Goal: Task Accomplishment & Management: Manage account settings

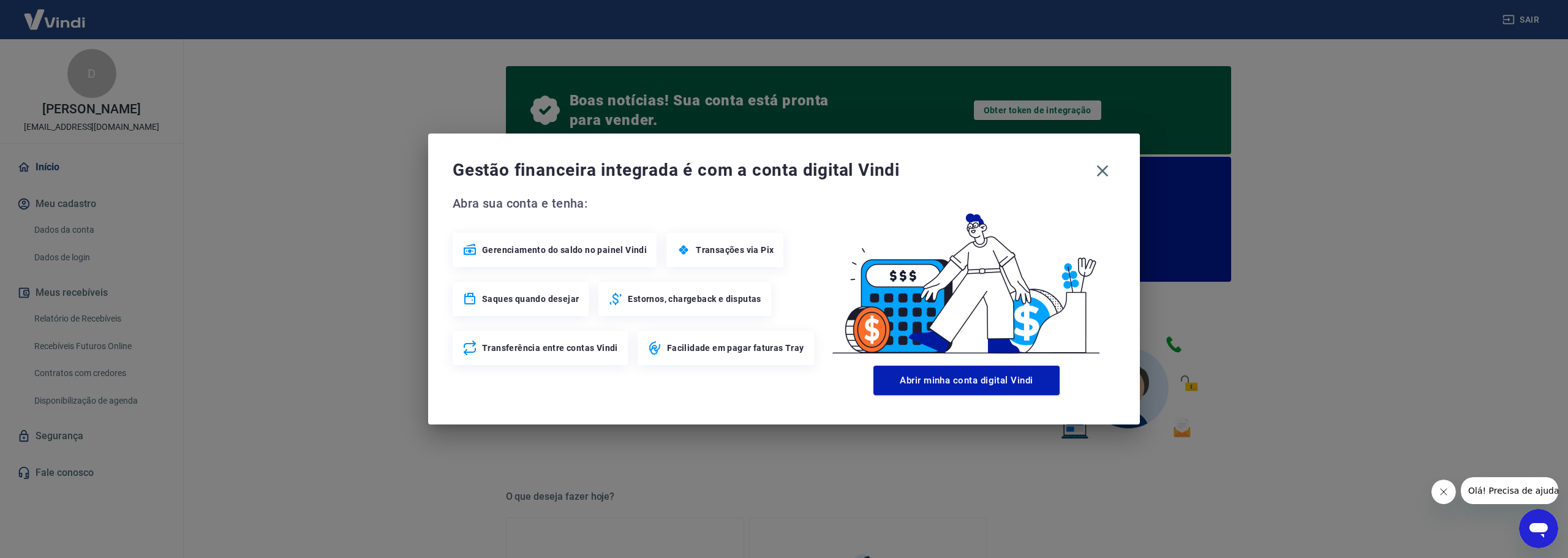
click at [320, 174] on div "Gestão financeira integrada é com a conta digital Vindi Abra sua conta e tenha:…" at bounding box center [784, 279] width 1568 height 558
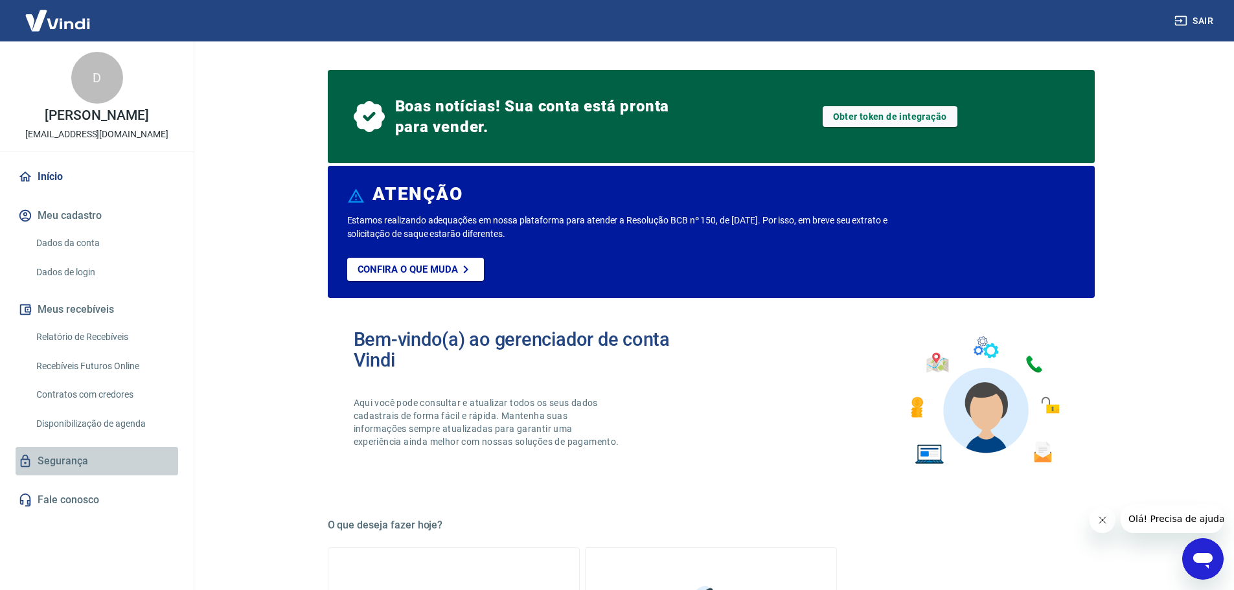
click at [64, 466] on link "Segurança" at bounding box center [97, 461] width 163 height 29
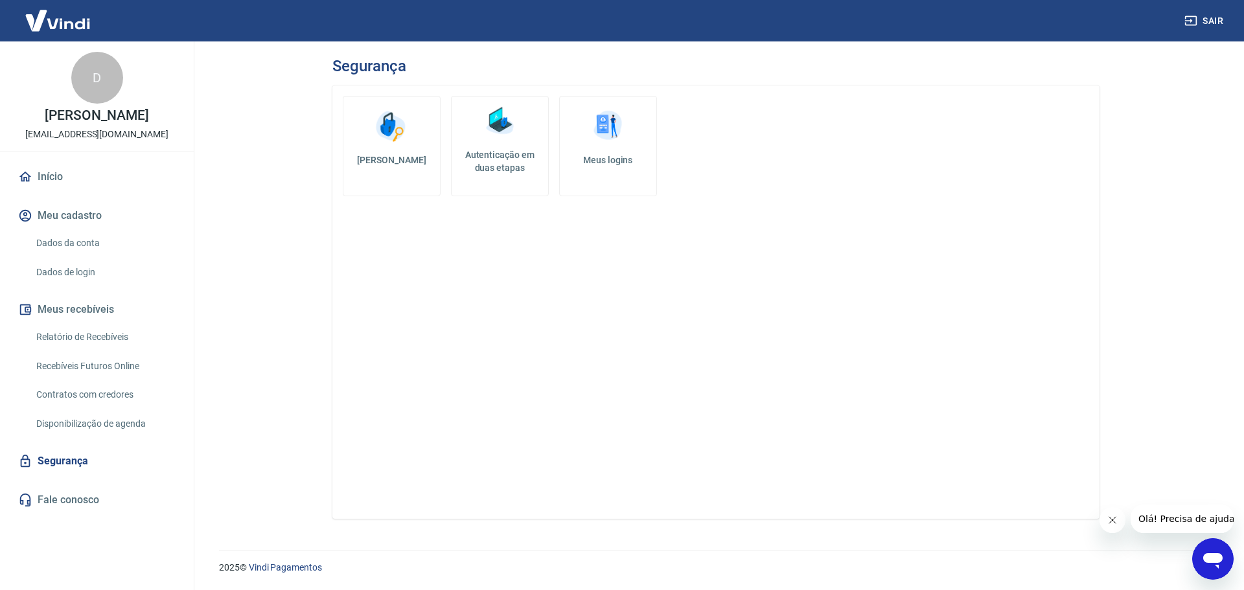
click at [76, 17] on img at bounding box center [58, 21] width 84 height 40
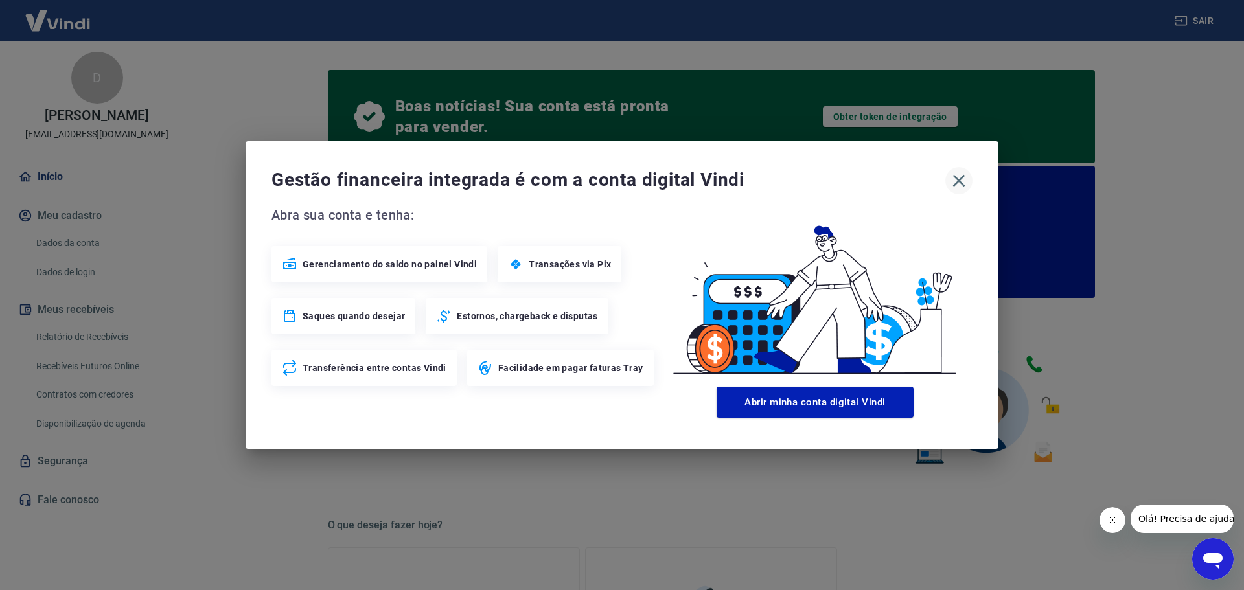
click at [958, 182] on icon "button" at bounding box center [959, 181] width 12 height 12
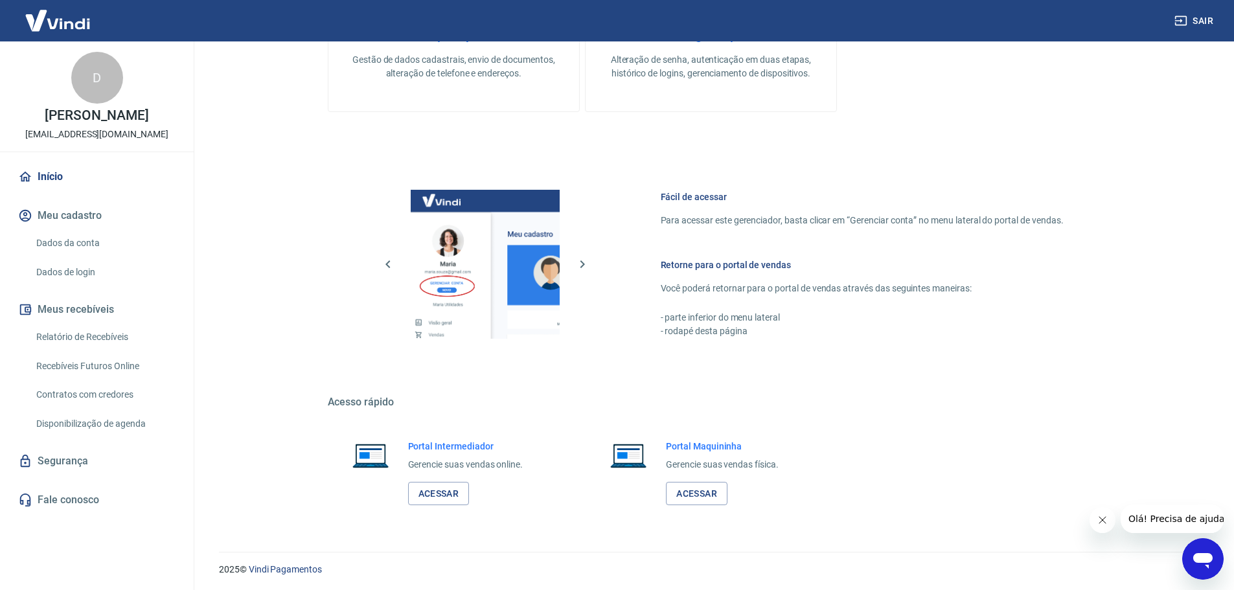
scroll to position [650, 0]
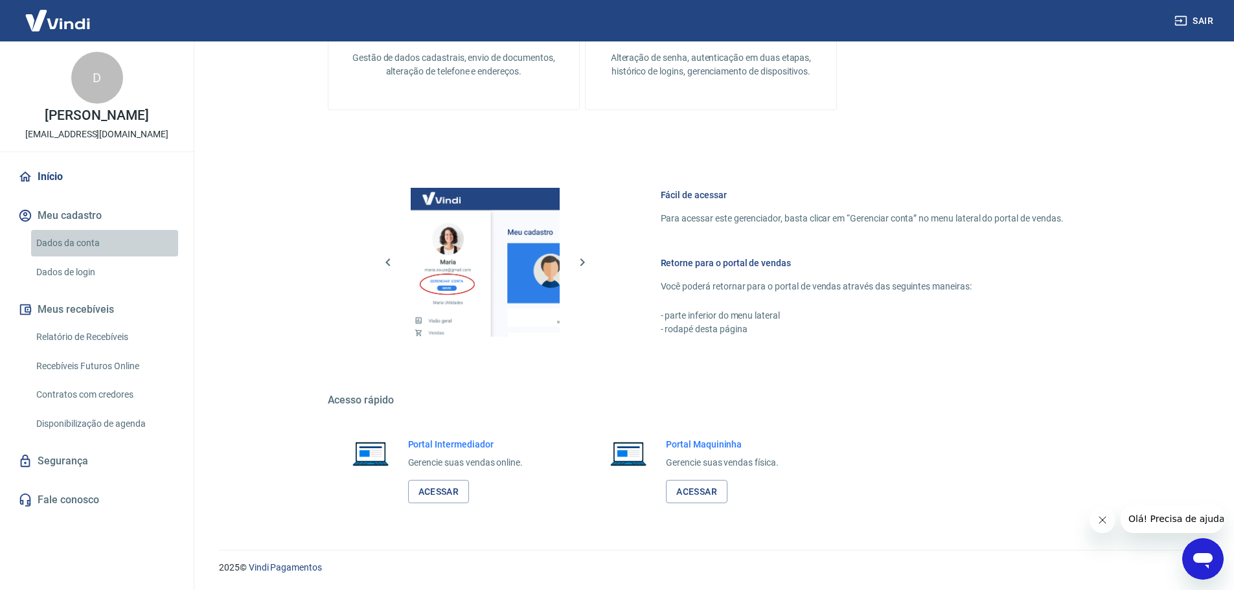
click at [84, 243] on link "Dados da conta" at bounding box center [104, 243] width 147 height 27
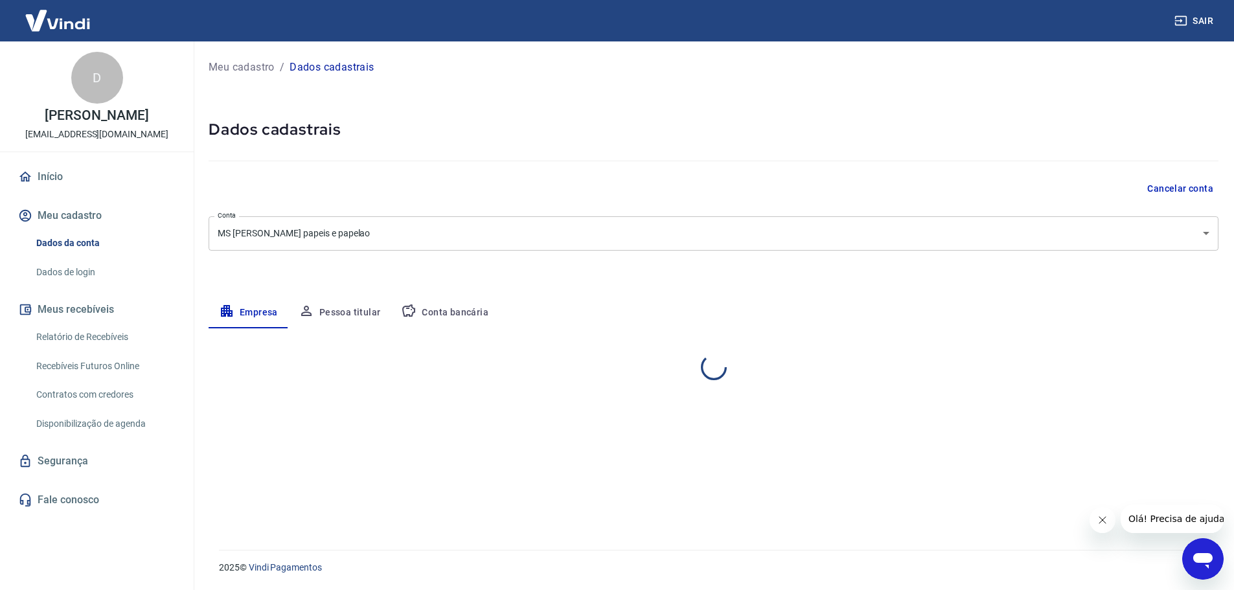
select select "SP"
select select "business"
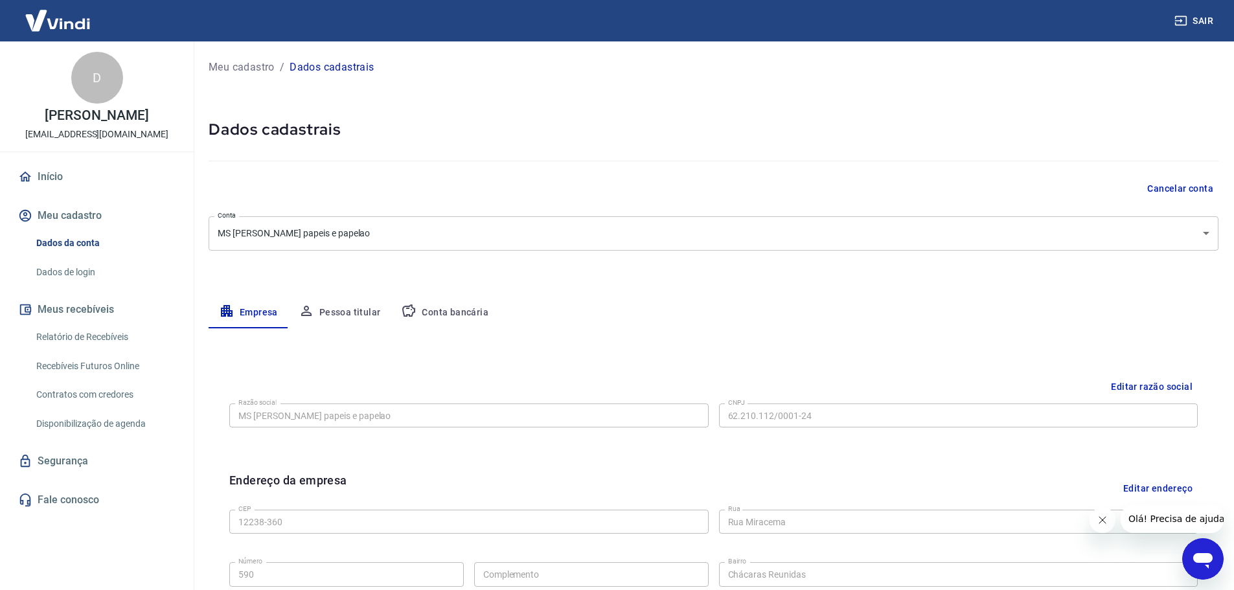
click at [88, 213] on button "Meu cadastro" at bounding box center [97, 215] width 163 height 29
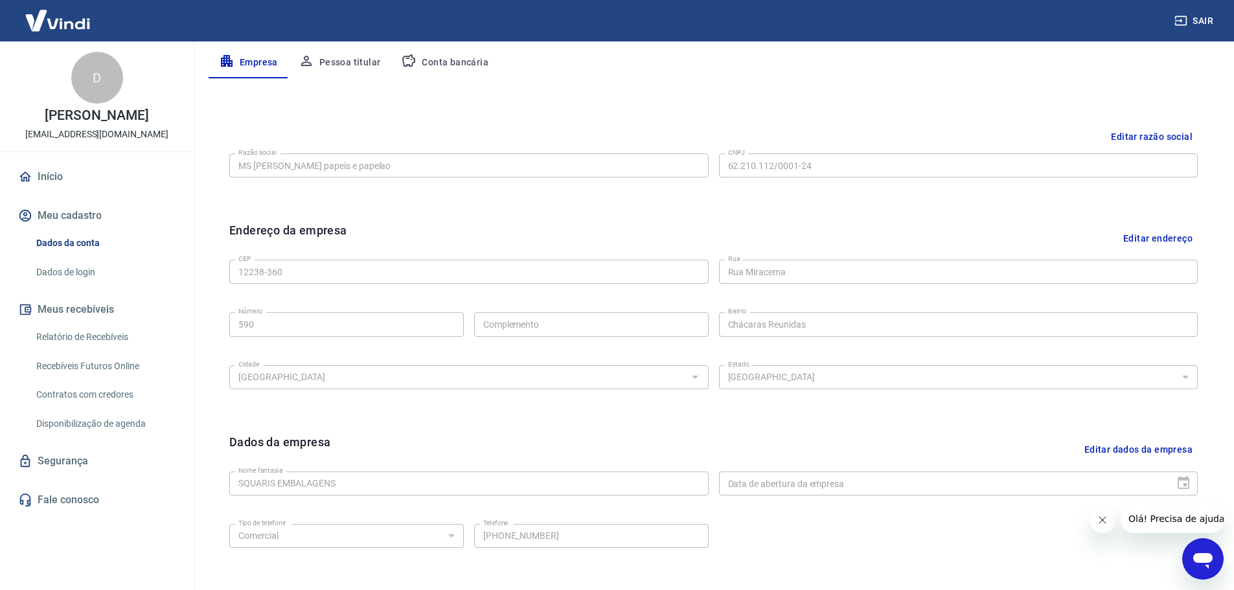
scroll to position [259, 0]
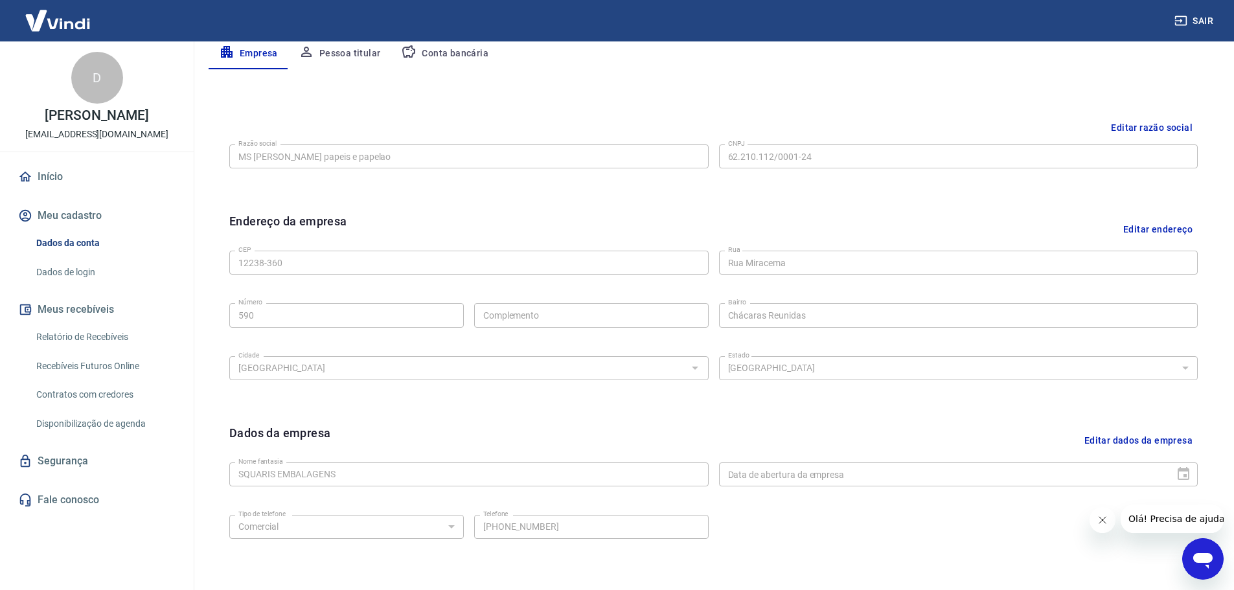
click at [1160, 520] on span "Olá! Precisa de ajuda?" at bounding box center [1178, 519] width 101 height 10
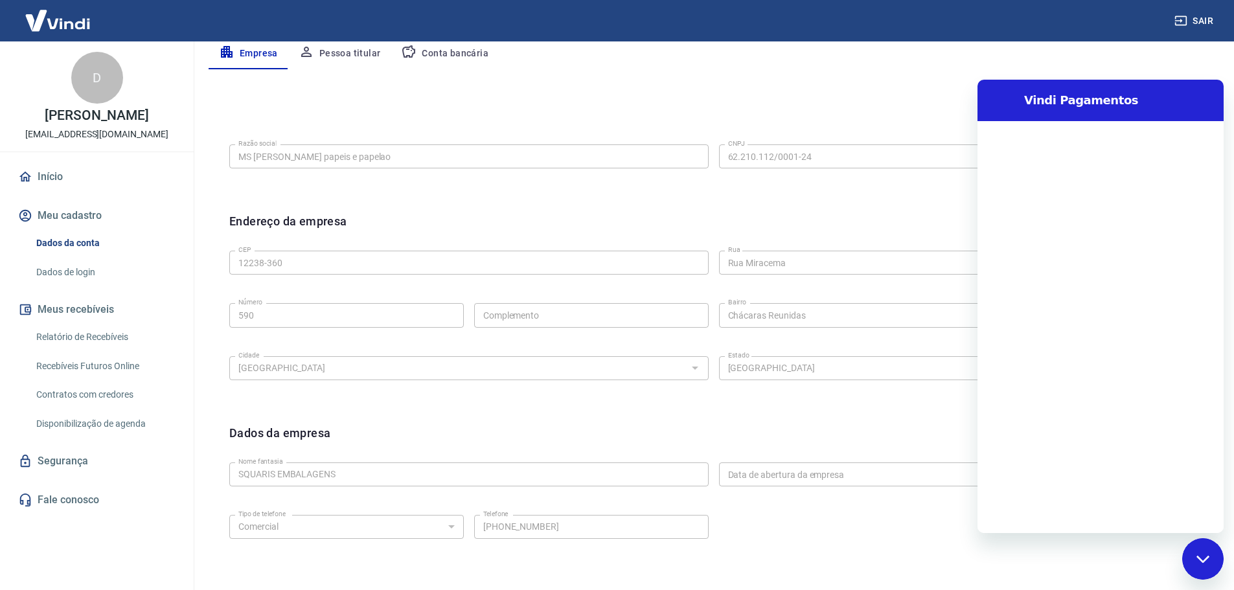
scroll to position [0, 0]
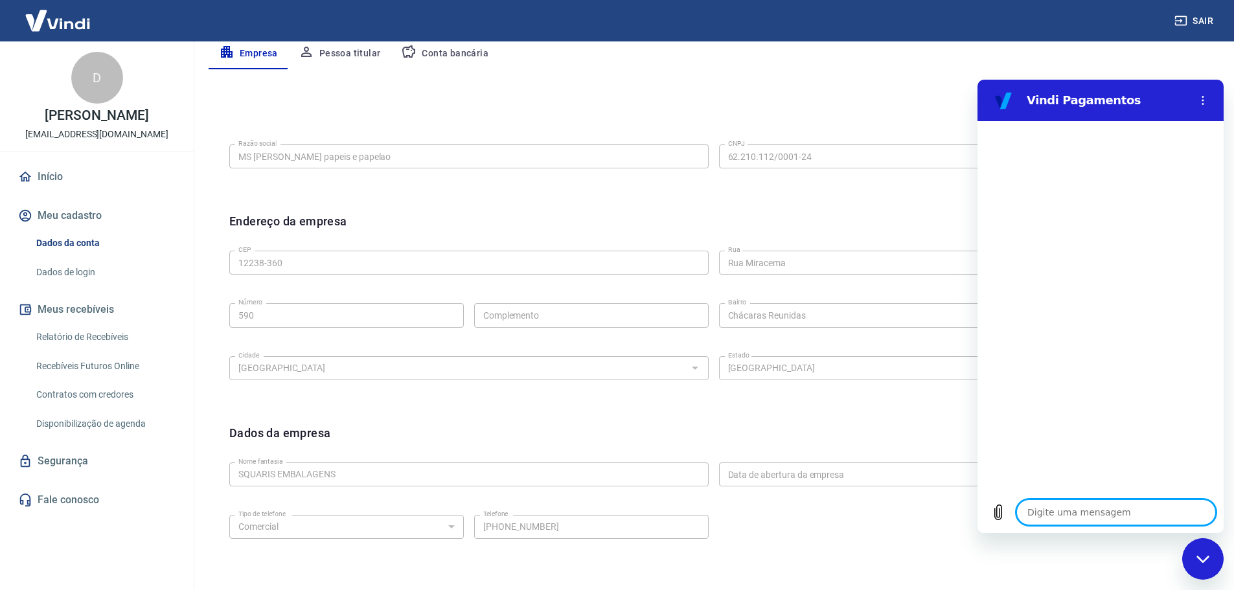
click at [1065, 503] on textarea at bounding box center [1117, 513] width 200 height 26
type textarea "c"
type textarea "x"
type textarea "co"
type textarea "x"
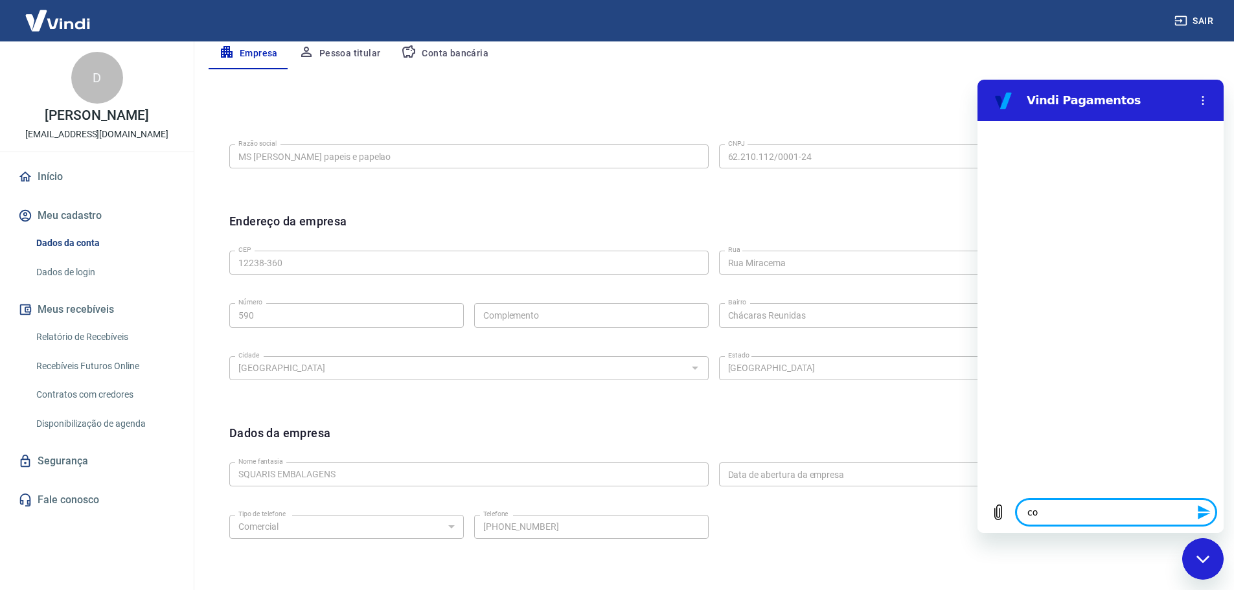
type textarea "con"
type textarea "x"
type textarea "cong"
type textarea "x"
type textarea "congi"
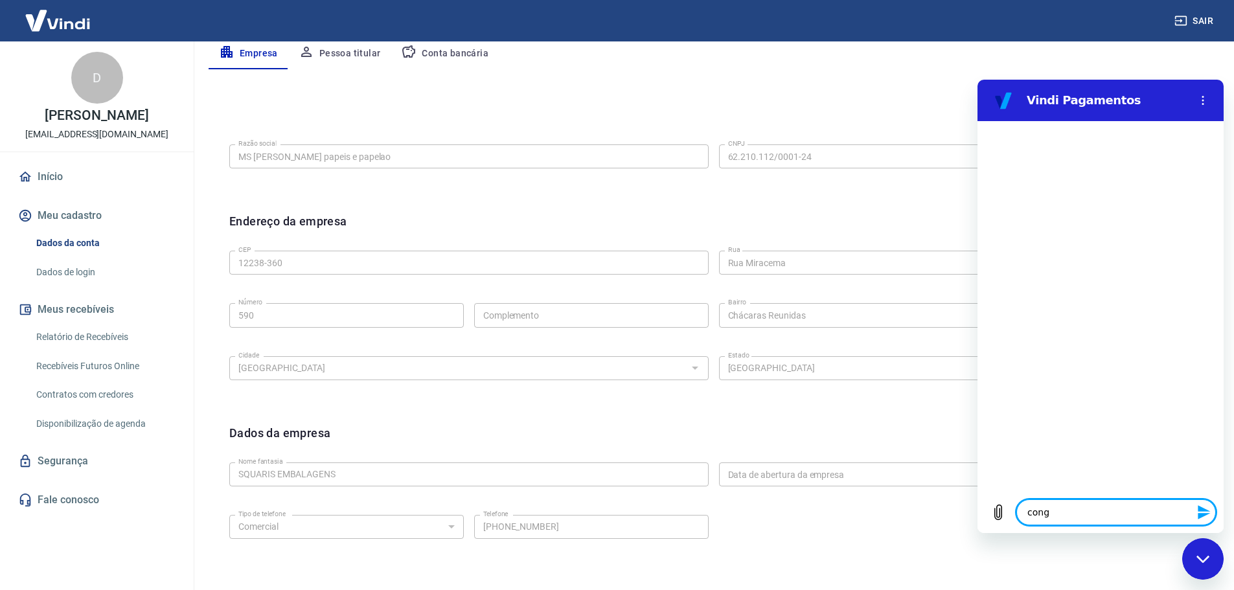
type textarea "x"
type textarea "cong"
type textarea "x"
type textarea "con"
type textarea "x"
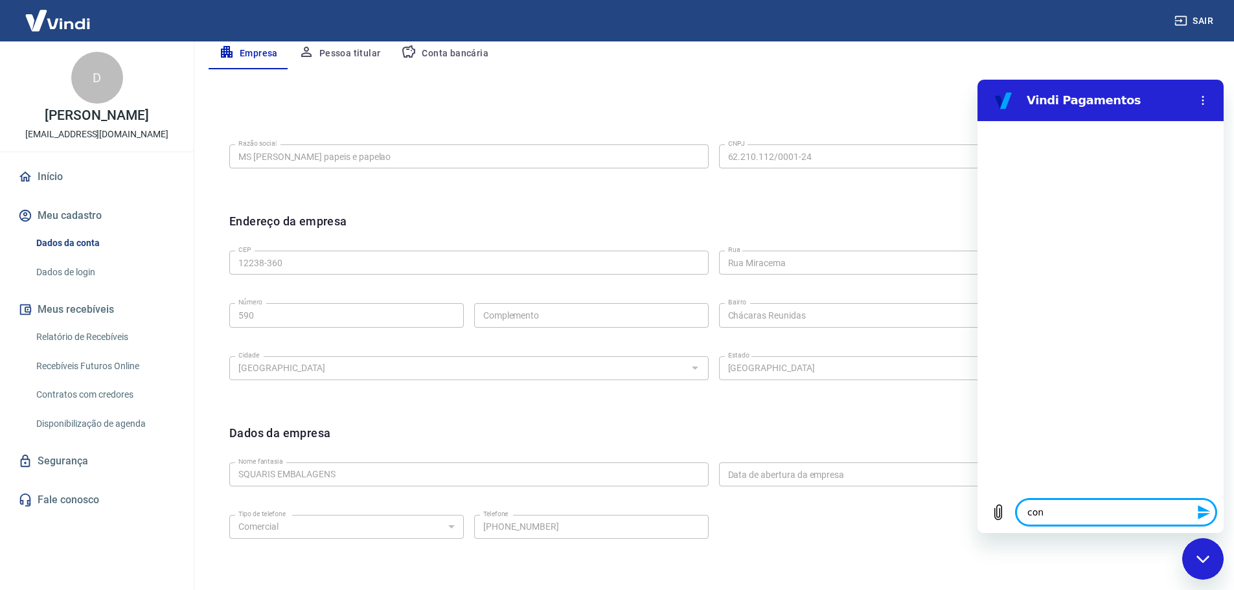
type textarea "conf"
type textarea "x"
type textarea "confi"
type textarea "x"
type textarea "config"
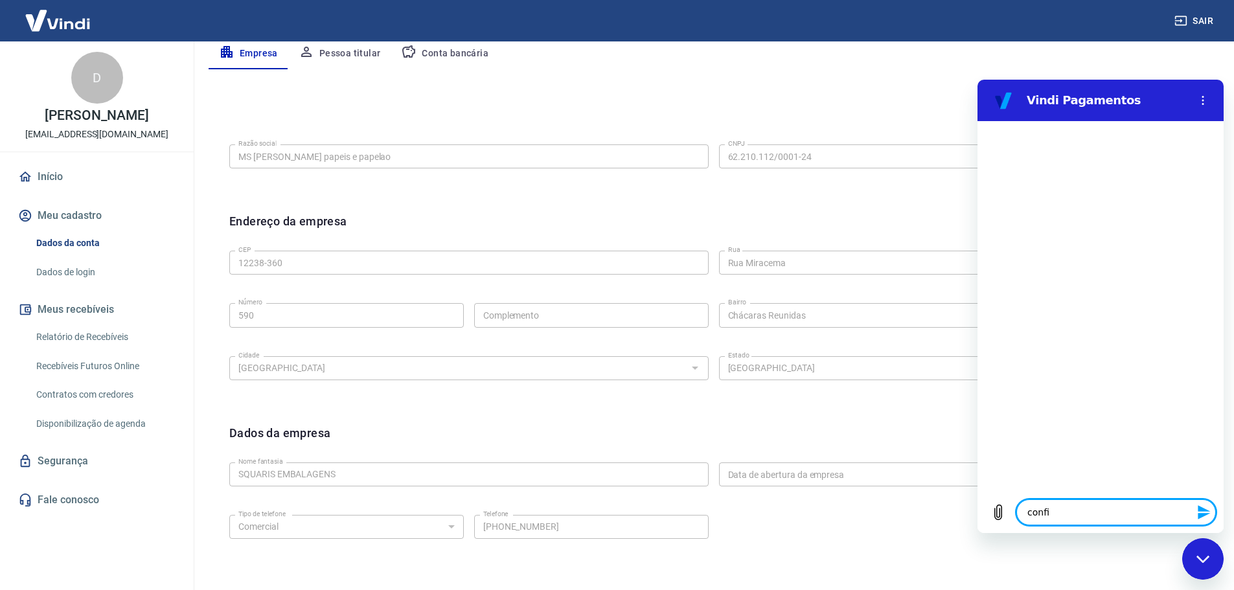
type textarea "x"
type textarea "configu"
type textarea "x"
type textarea "configur"
type textarea "x"
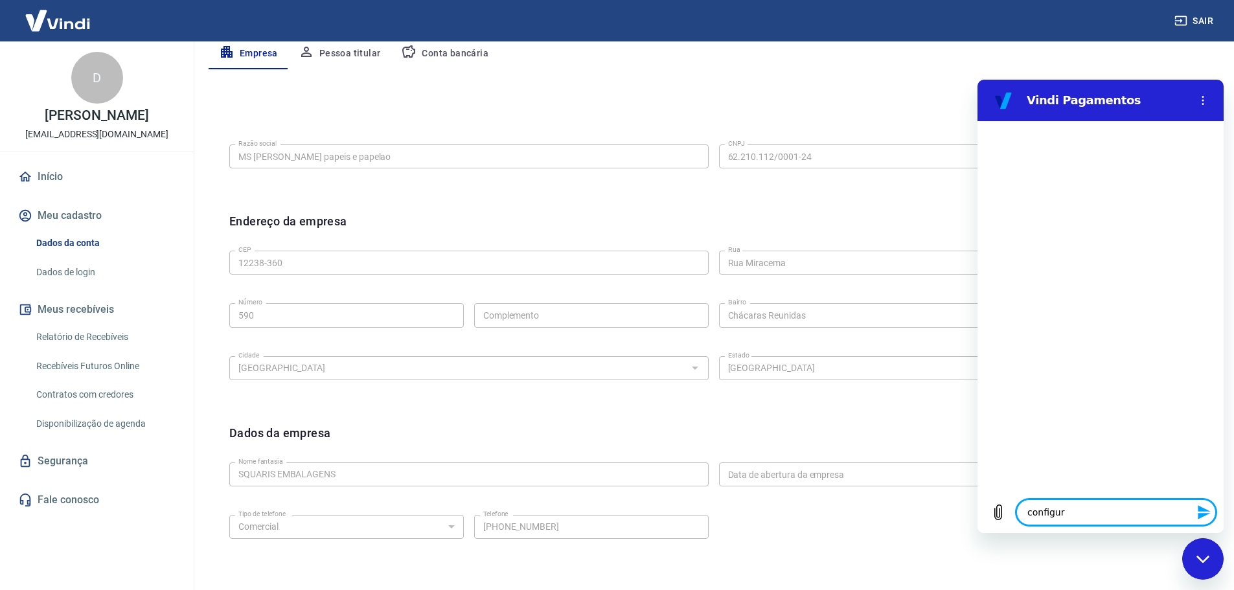
type textarea "configura"
type textarea "x"
type textarea "configuraç"
type textarea "x"
type textarea "configuraçõ"
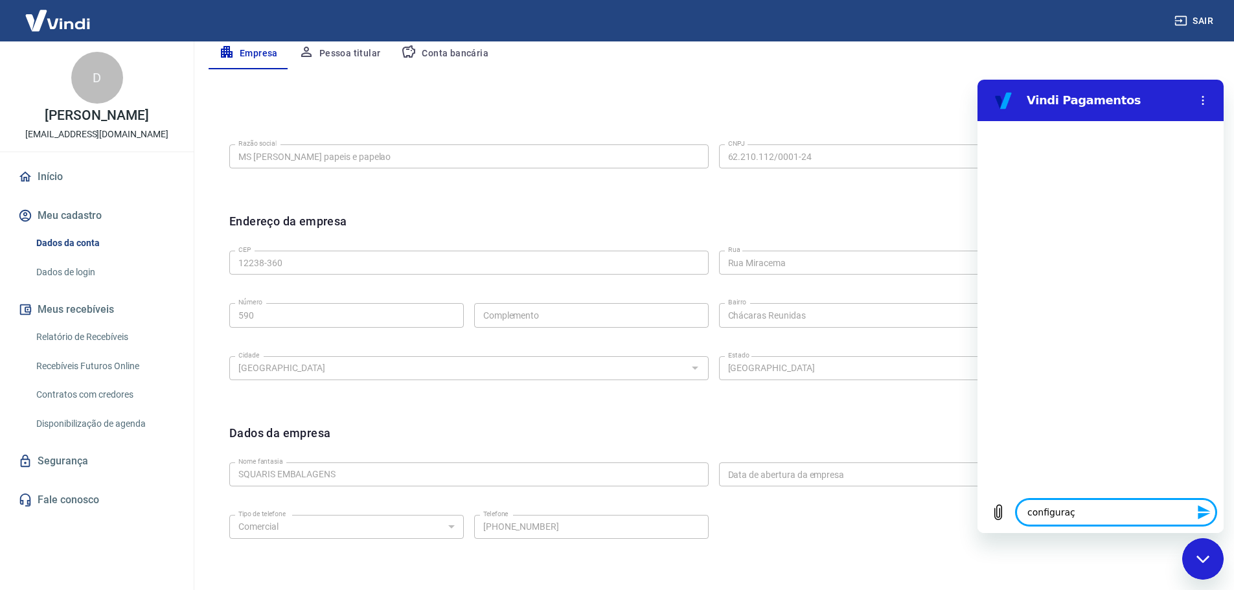
type textarea "x"
type textarea "configuraçõe"
type textarea "x"
type textarea "configurações"
type textarea "x"
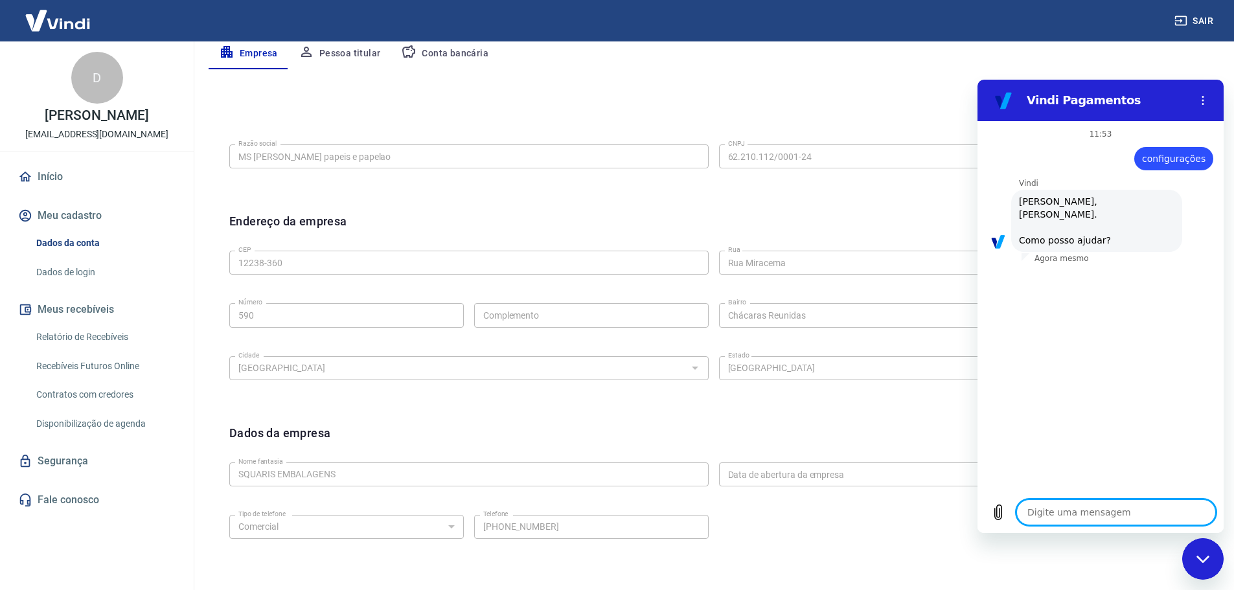
scroll to position [30, 0]
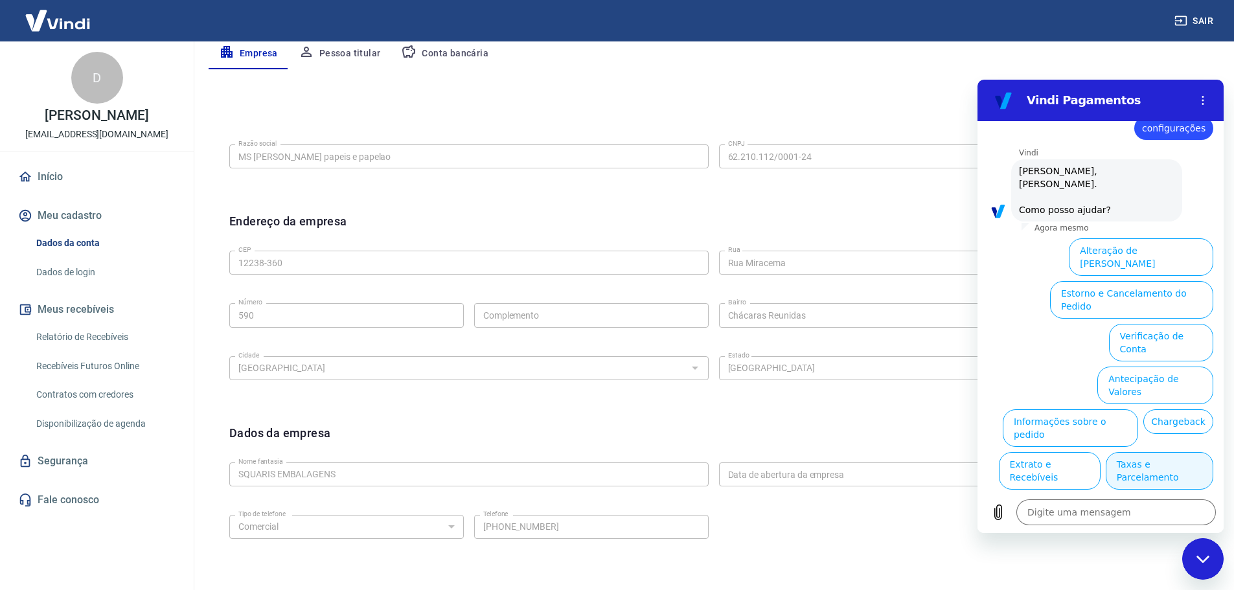
click at [1134, 452] on button "Taxas e Parcelamento" at bounding box center [1160, 471] width 108 height 38
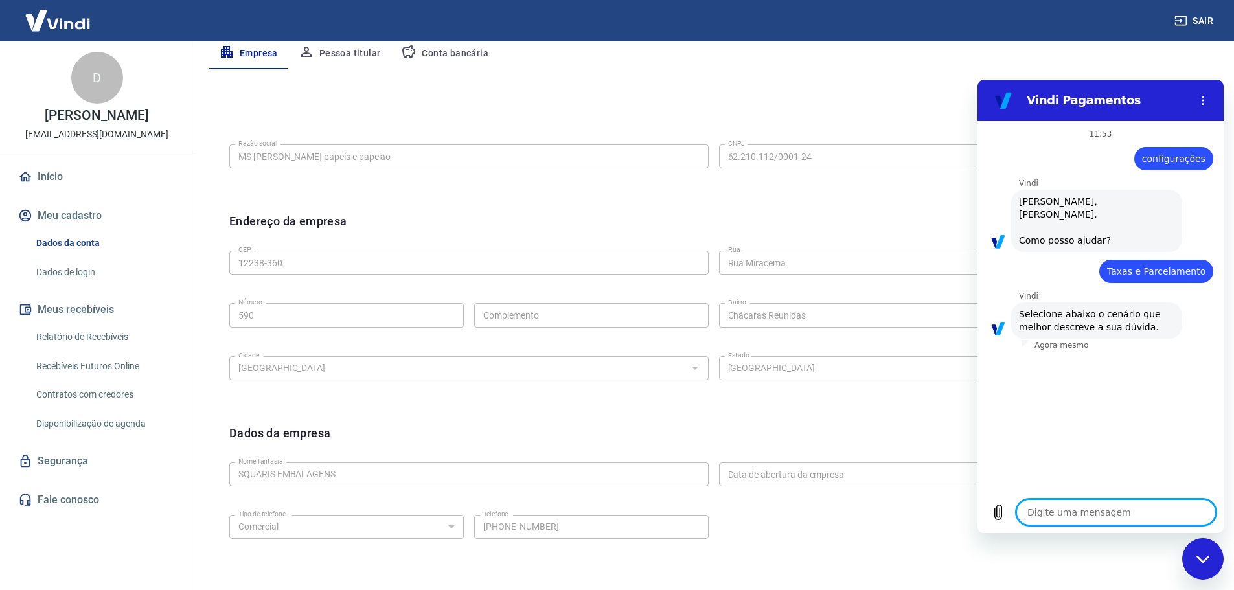
scroll to position [24, 0]
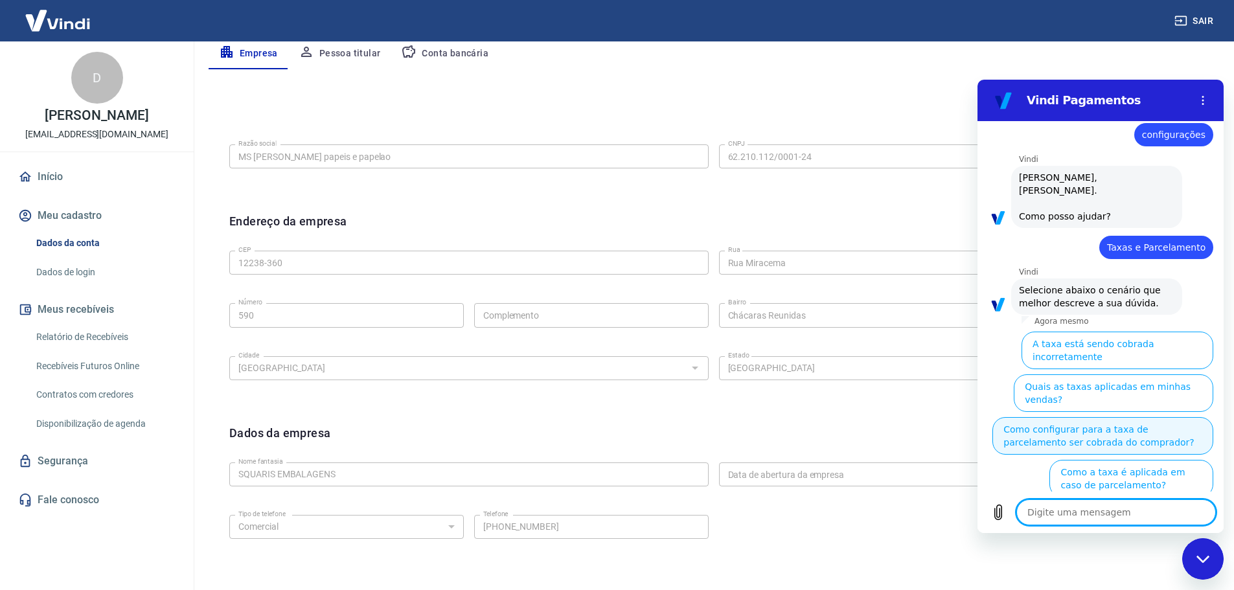
click at [1127, 417] on button "Como configurar para a taxa de parcelamento ser cobrada do comprador?" at bounding box center [1103, 436] width 221 height 38
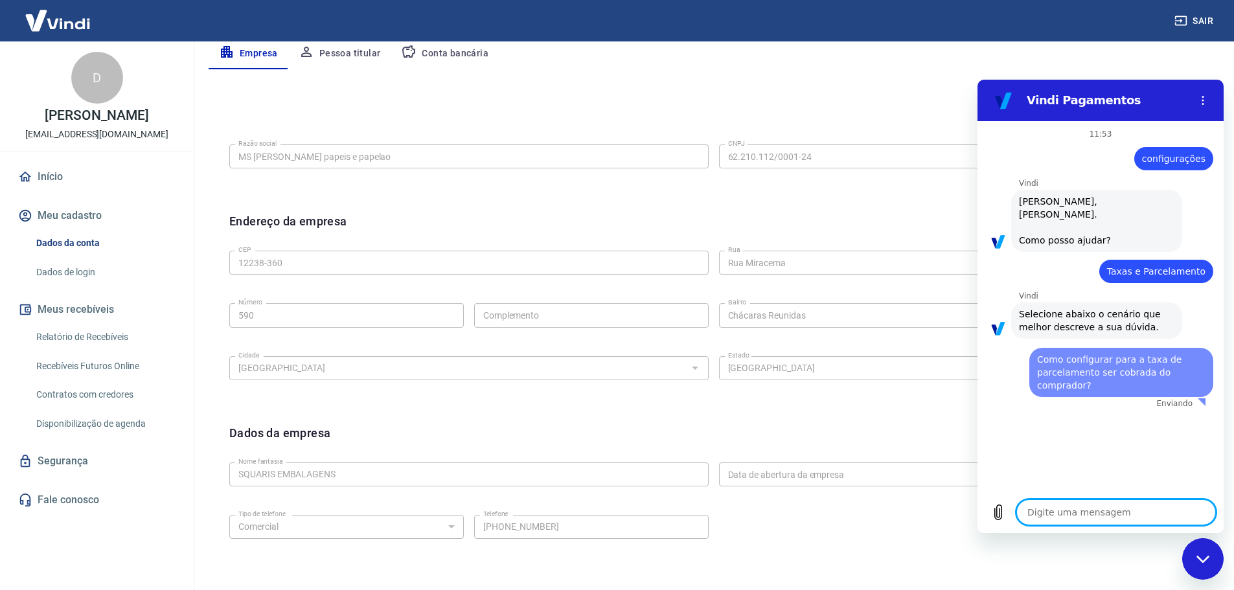
scroll to position [0, 0]
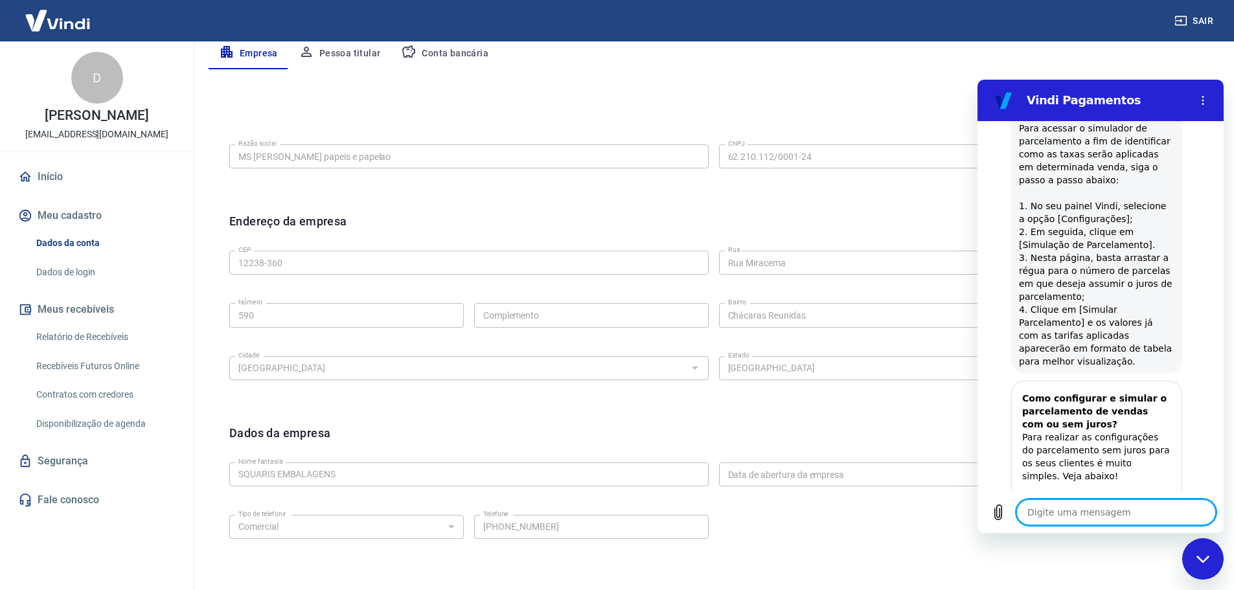
type textarea "x"
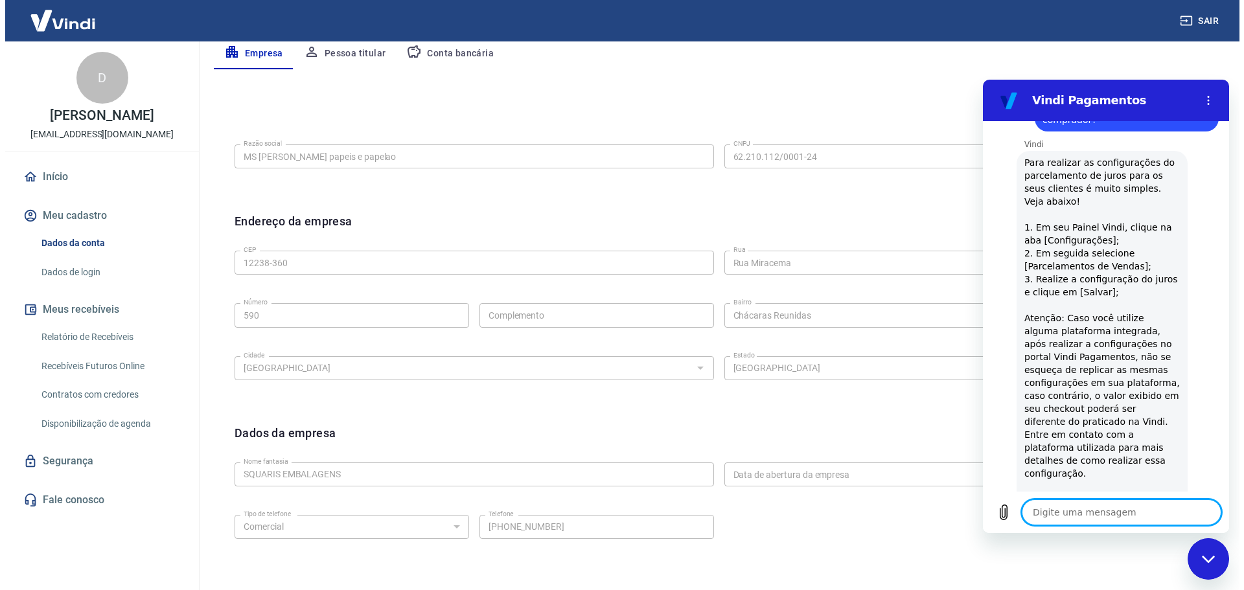
scroll to position [259, 0]
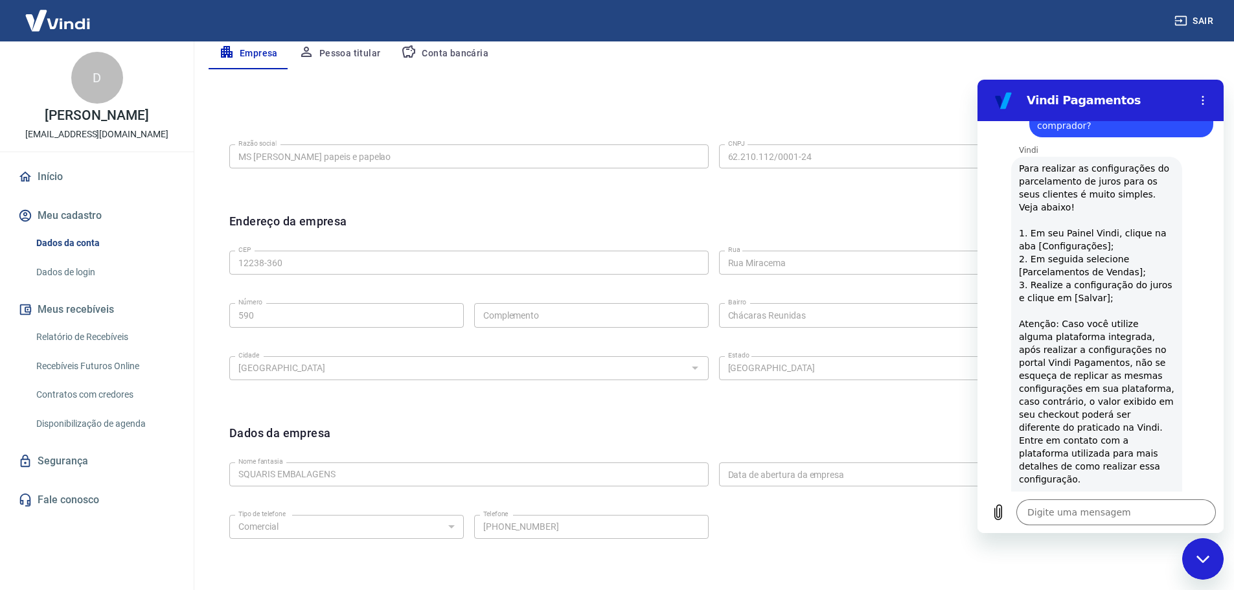
click at [78, 22] on img at bounding box center [58, 21] width 84 height 40
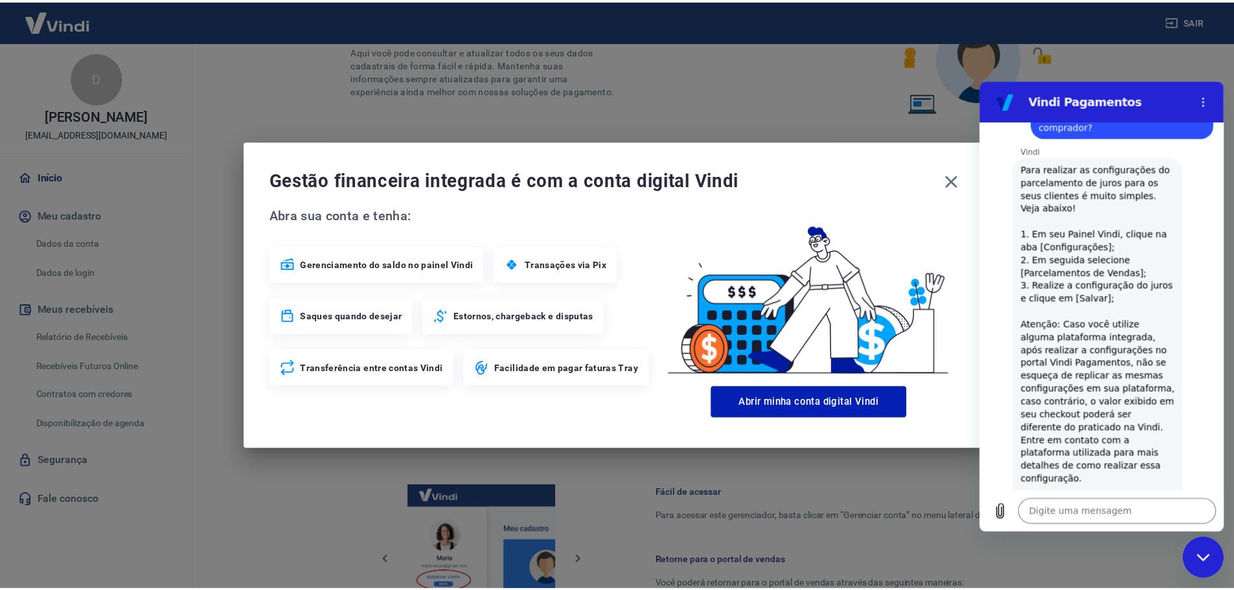
scroll to position [355, 0]
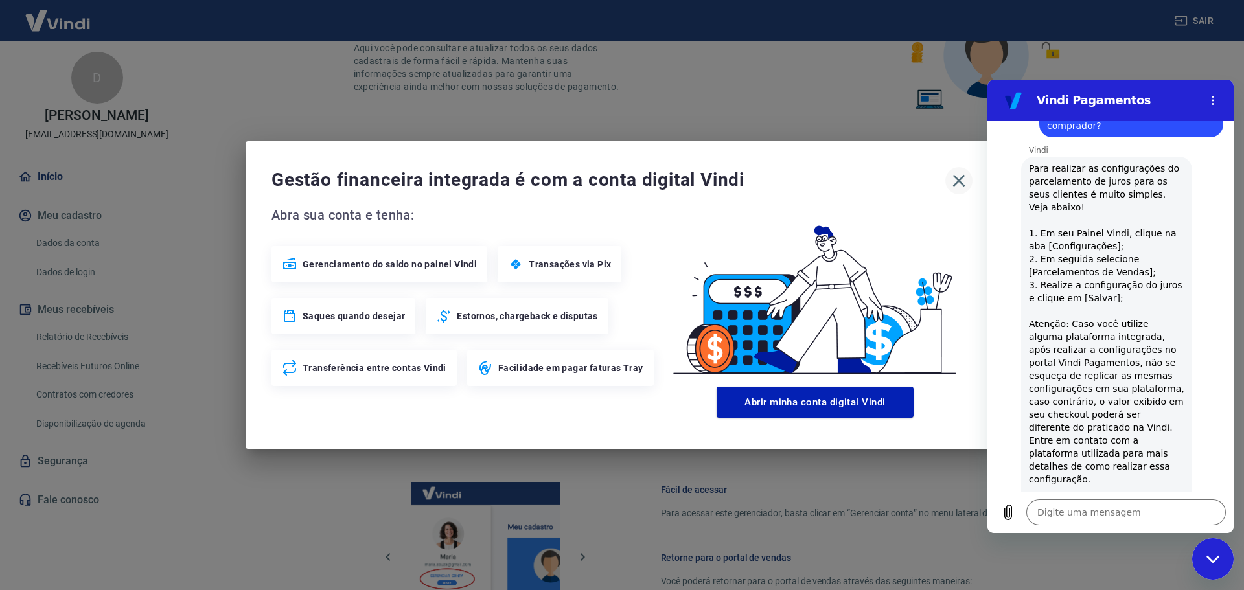
click at [965, 179] on icon "button" at bounding box center [959, 180] width 21 height 21
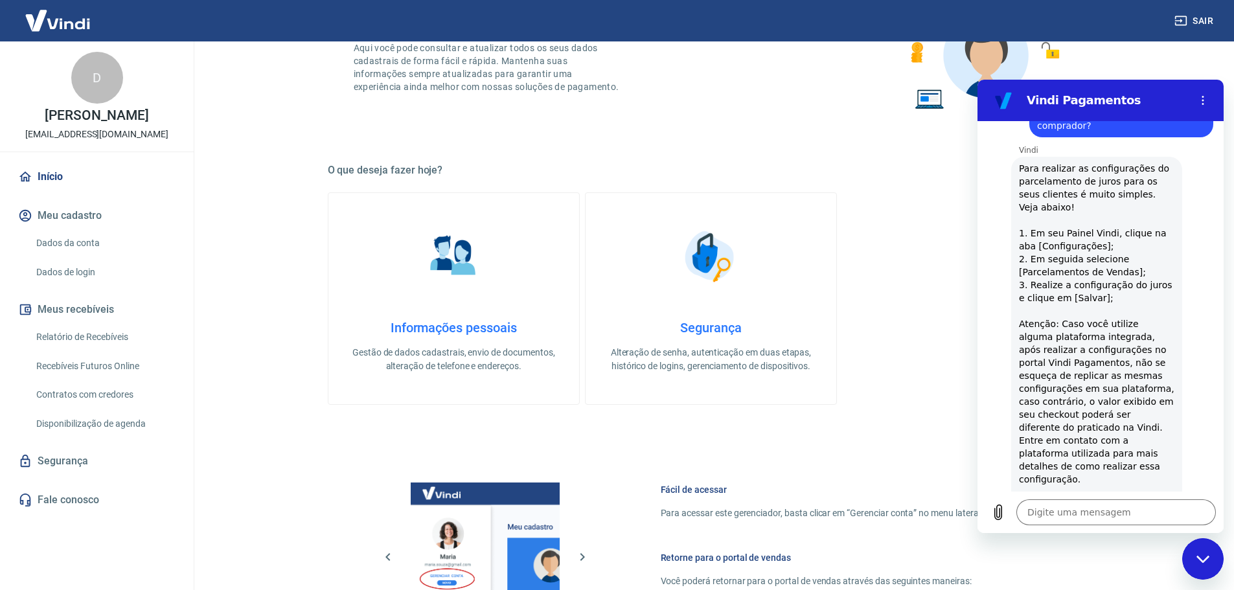
click at [39, 21] on img at bounding box center [58, 21] width 84 height 40
click at [25, 30] on img at bounding box center [58, 21] width 84 height 40
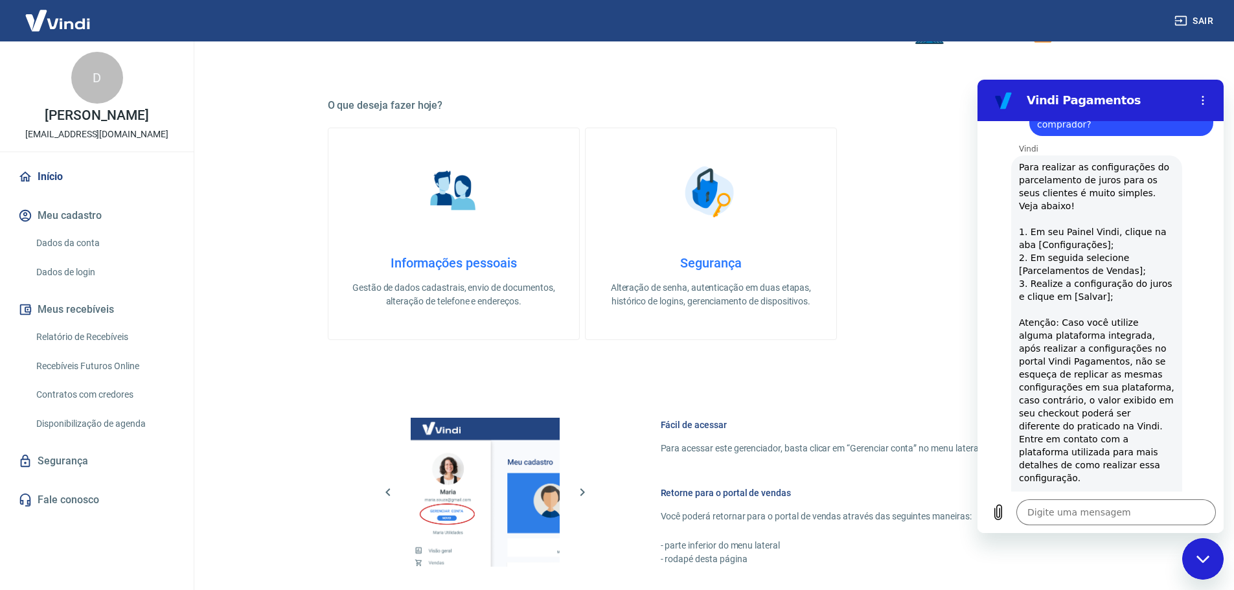
scroll to position [259, 0]
click at [89, 248] on link "Dados da conta" at bounding box center [104, 243] width 147 height 27
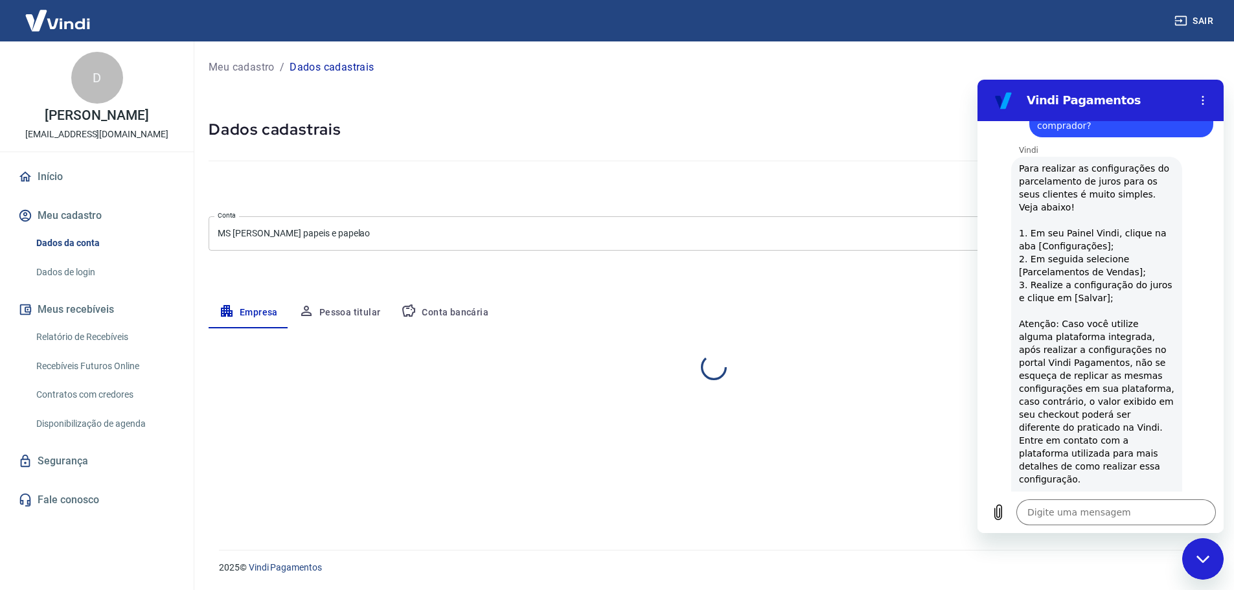
select select "SP"
select select "business"
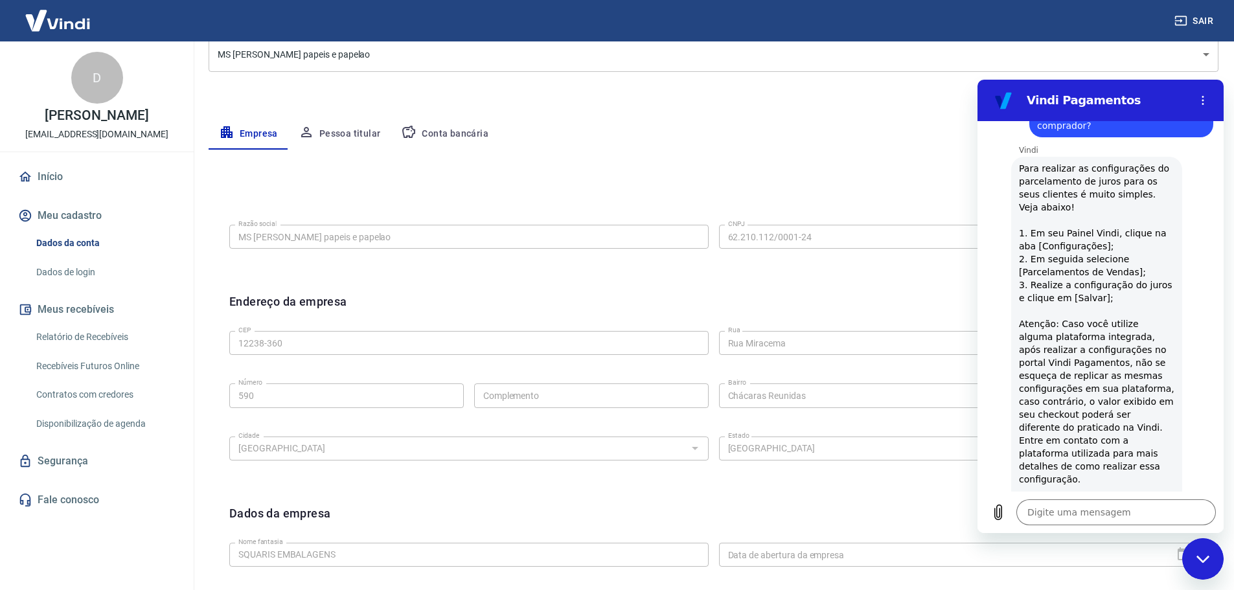
scroll to position [344, 0]
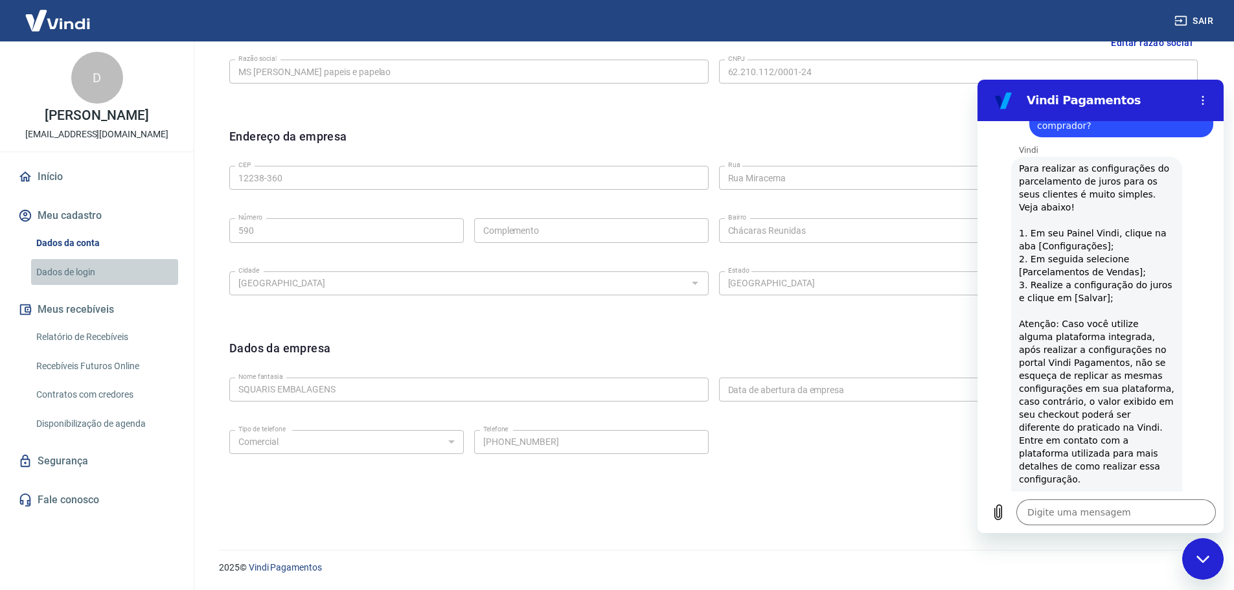
click at [95, 276] on link "Dados de login" at bounding box center [104, 272] width 147 height 27
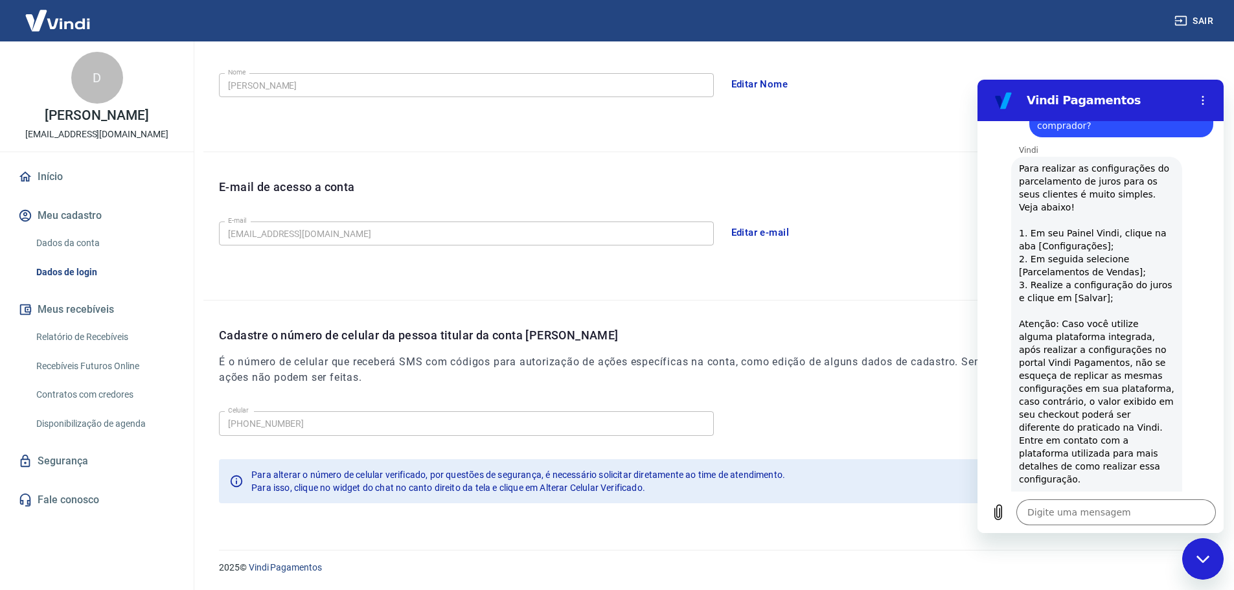
click at [99, 312] on button "Meus recebíveis" at bounding box center [97, 309] width 163 height 29
click at [97, 333] on link "Relatório de Recebíveis" at bounding box center [104, 337] width 147 height 27
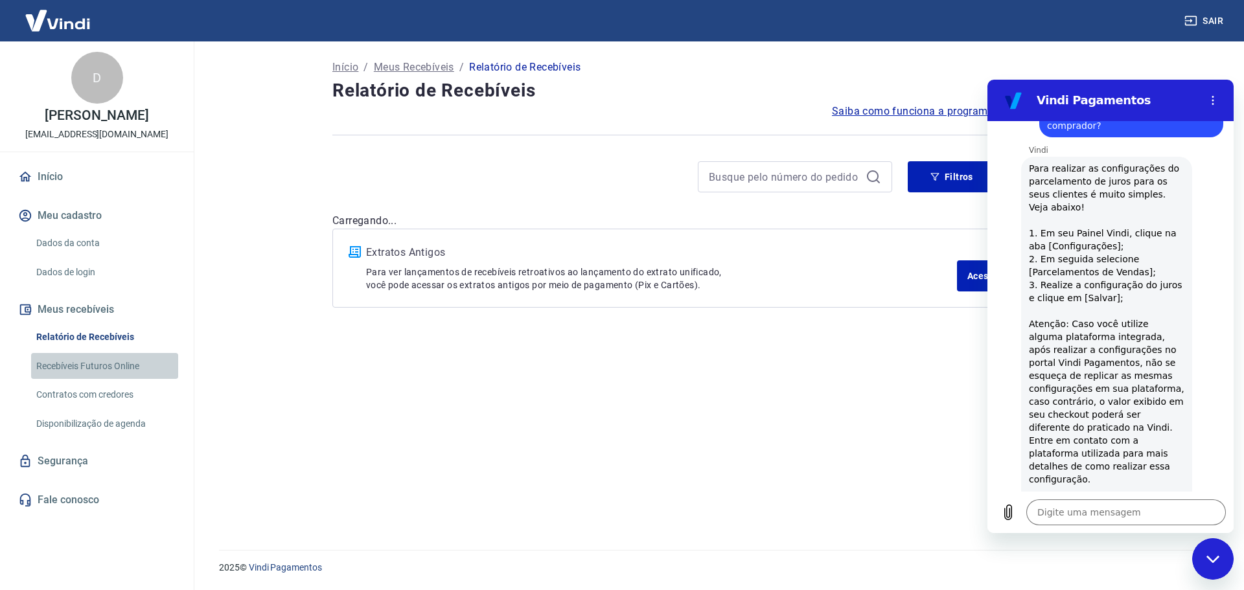
click at [93, 368] on link "Recebíveis Futuros Online" at bounding box center [104, 366] width 147 height 27
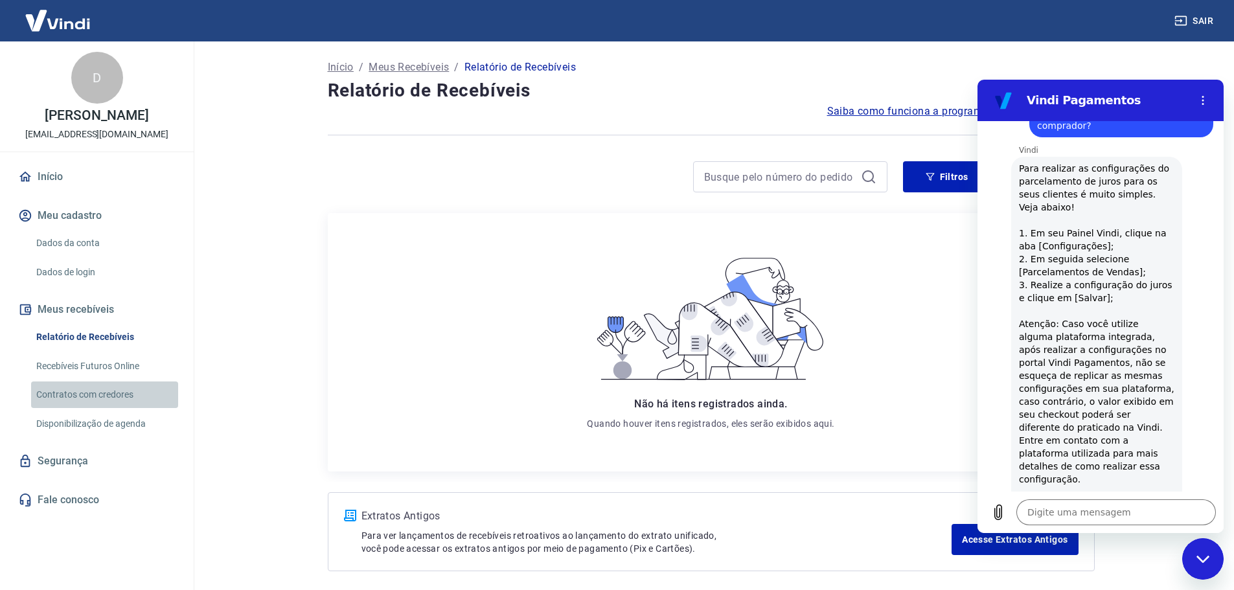
click at [100, 391] on link "Contratos com credores" at bounding box center [104, 395] width 147 height 27
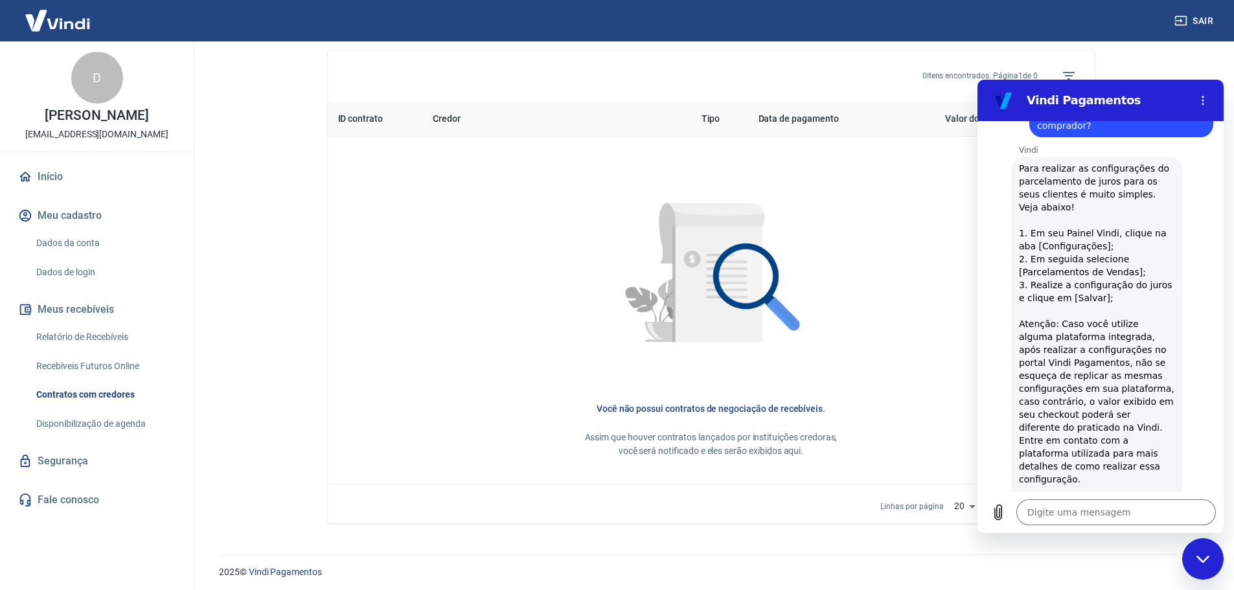
scroll to position [481, 0]
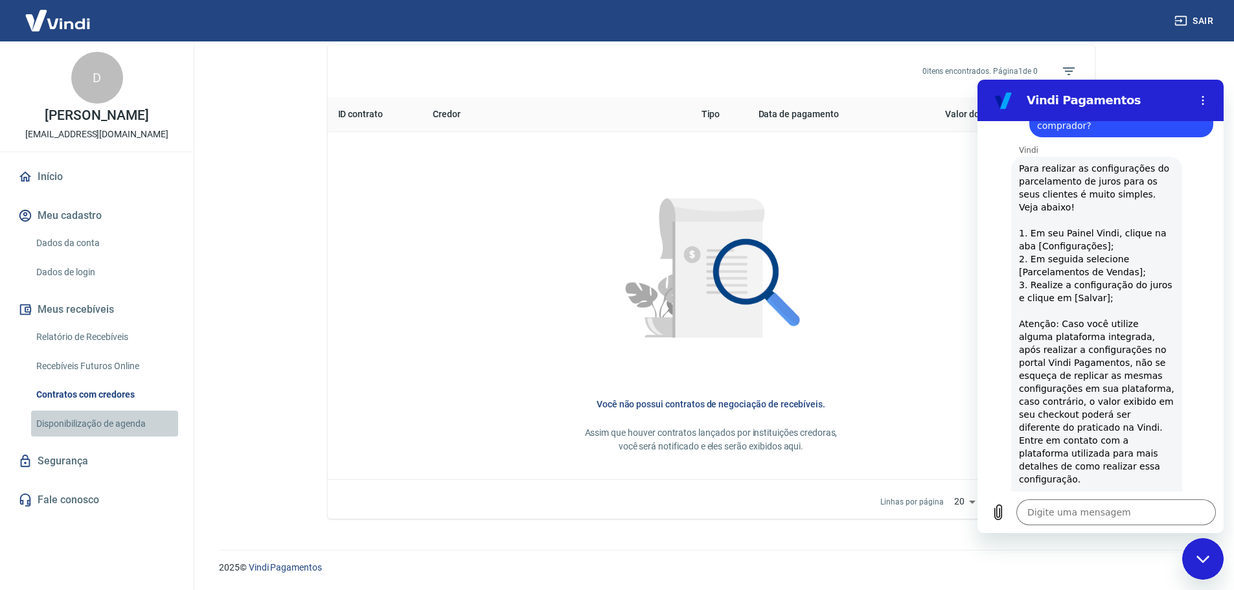
click at [143, 424] on link "Disponibilização de agenda" at bounding box center [104, 424] width 147 height 27
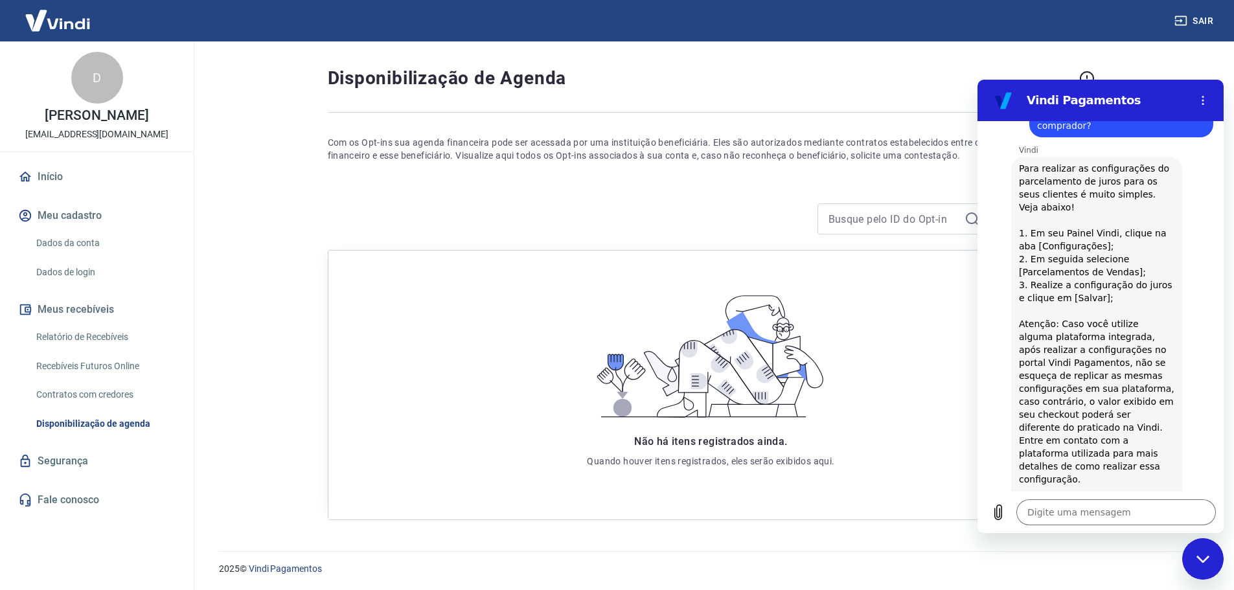
scroll to position [35, 0]
type textarea "x"
